Goal: Information Seeking & Learning: Find specific fact

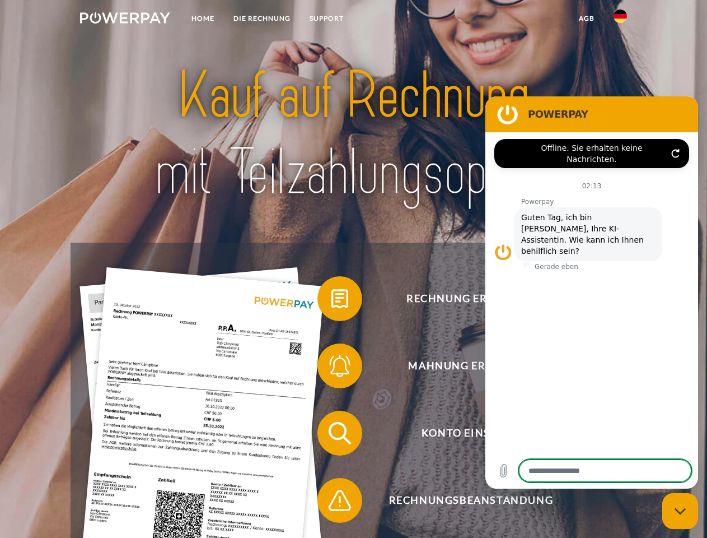
click at [125, 20] on img at bounding box center [125, 17] width 90 height 11
click at [621, 20] on img at bounding box center [620, 16] width 13 height 13
click at [586, 18] on link "agb" at bounding box center [587, 18] width 35 height 20
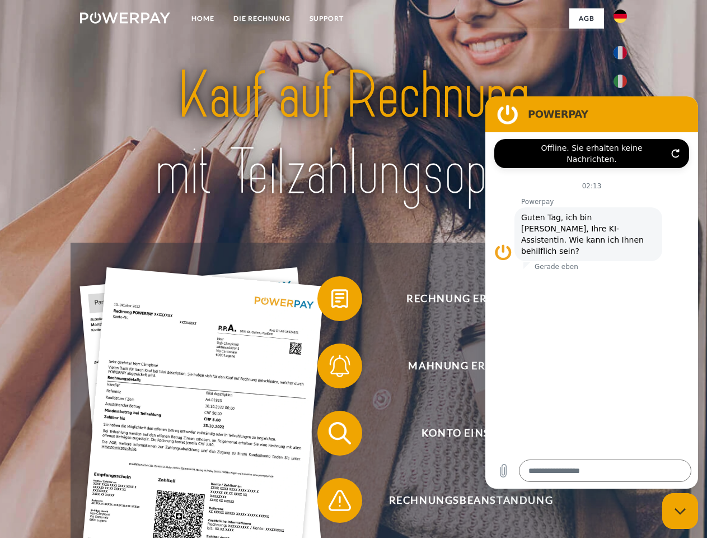
click at [332, 301] on span at bounding box center [323, 299] width 56 height 56
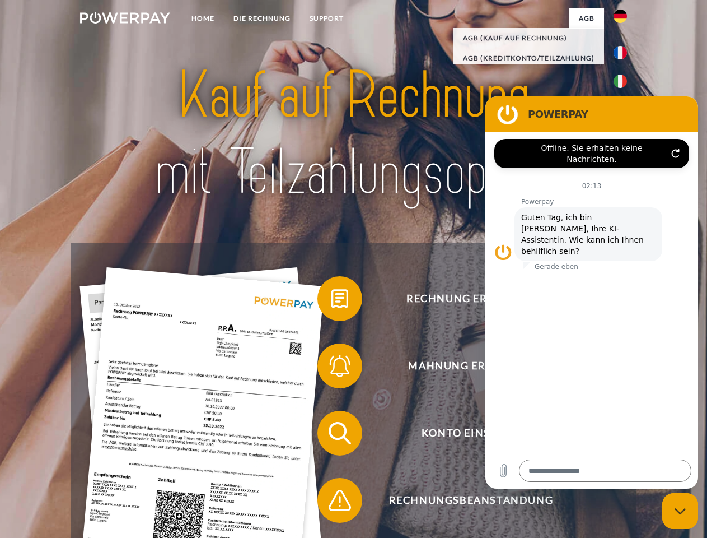
click at [332, 368] on span at bounding box center [323, 366] width 56 height 56
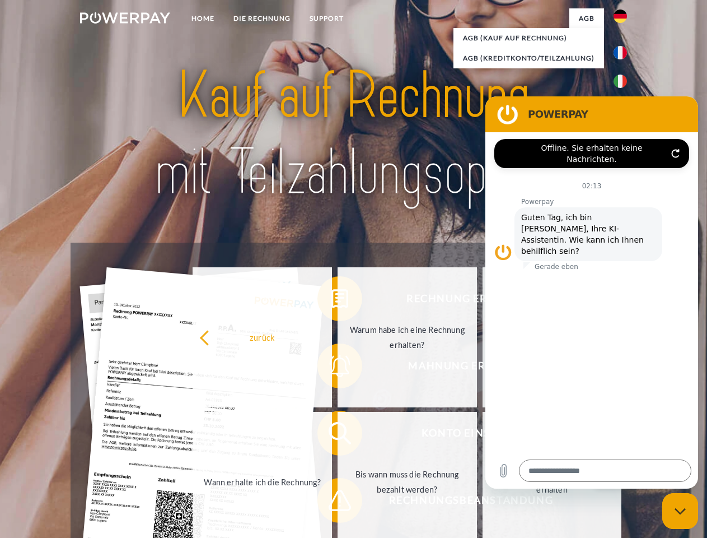
click at [338, 435] on link "Bis wann muss die Rechnung bezahlt werden?" at bounding box center [407, 482] width 139 height 140
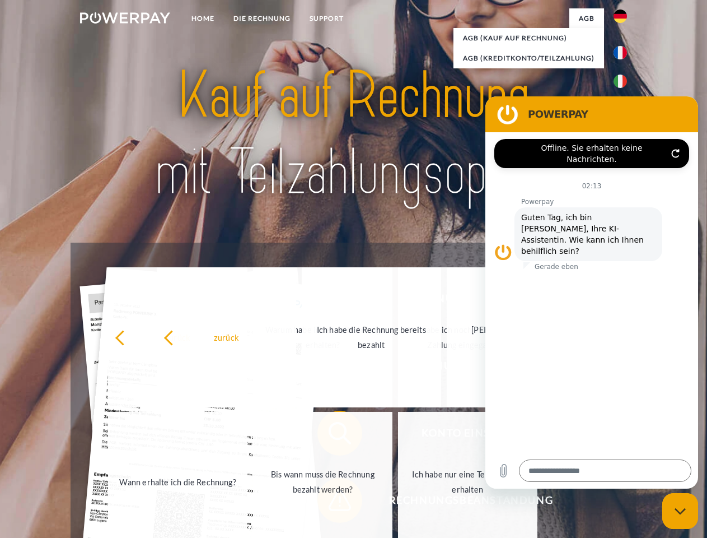
click at [332, 502] on span at bounding box center [323, 500] width 56 height 56
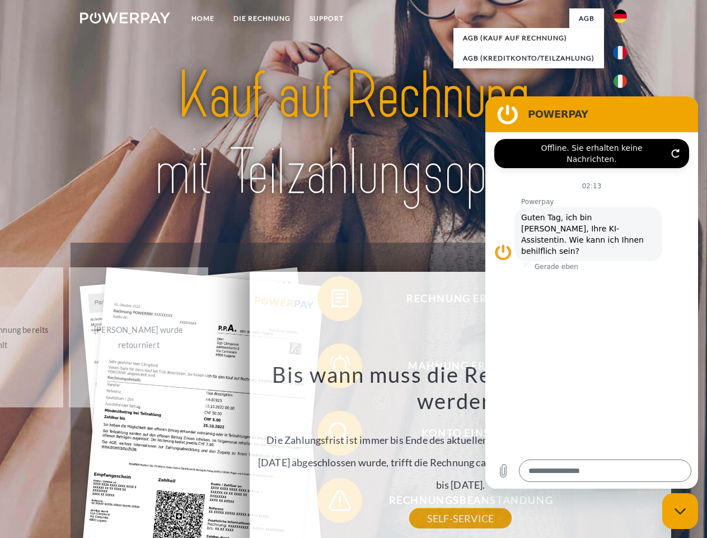
click at [681, 511] on icon "Messaging-Fenster schließen" at bounding box center [681, 510] width 12 height 7
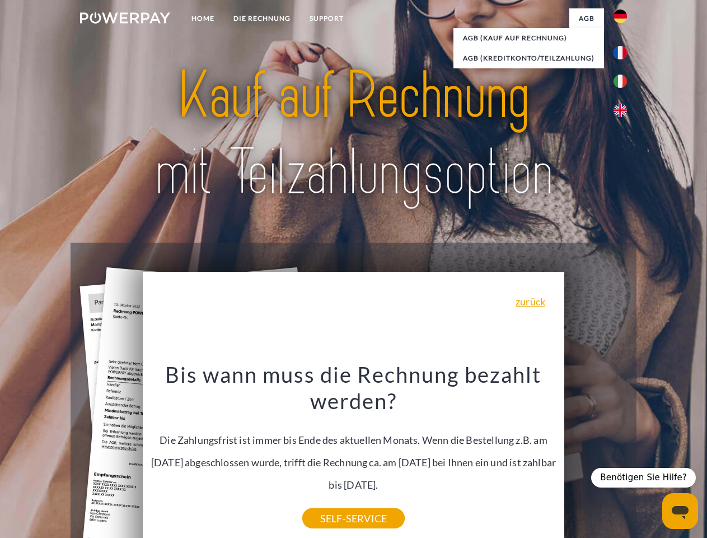
type textarea "*"
